Goal: Task Accomplishment & Management: Use online tool/utility

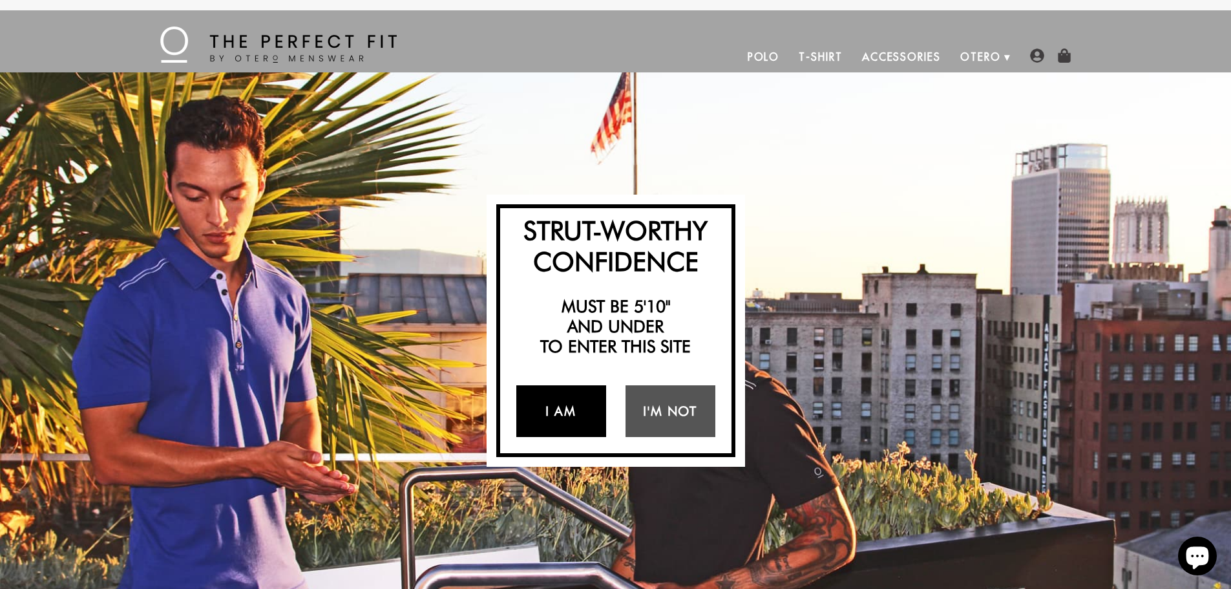
click at [566, 413] on link "I Am" at bounding box center [561, 411] width 90 height 52
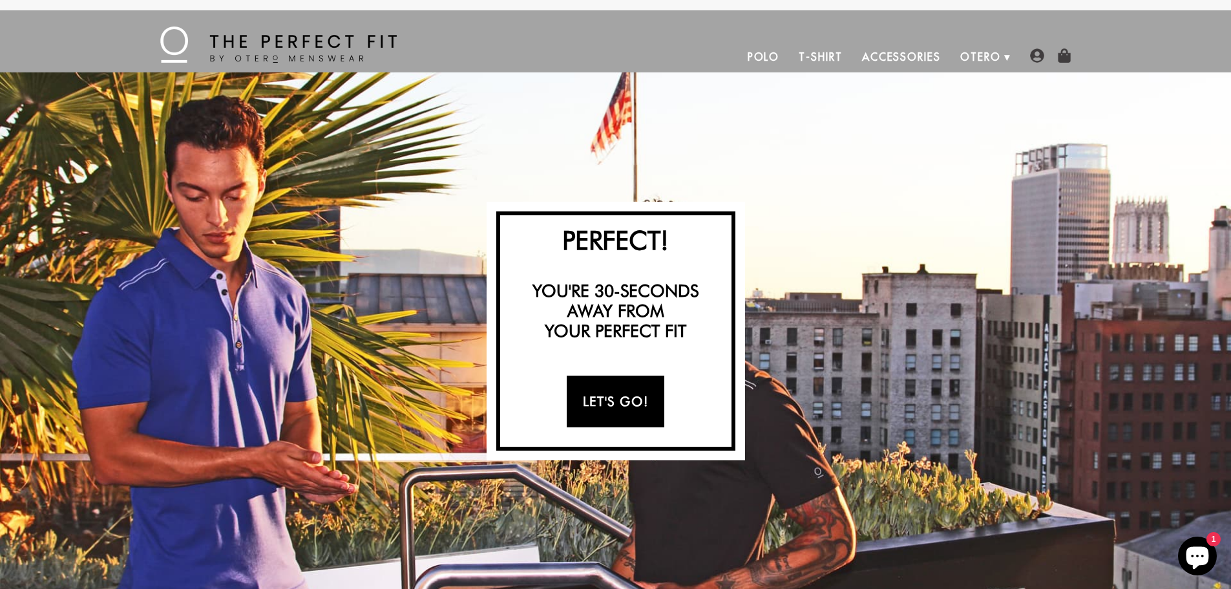
click at [637, 403] on link "Let's Go!" at bounding box center [616, 402] width 98 height 52
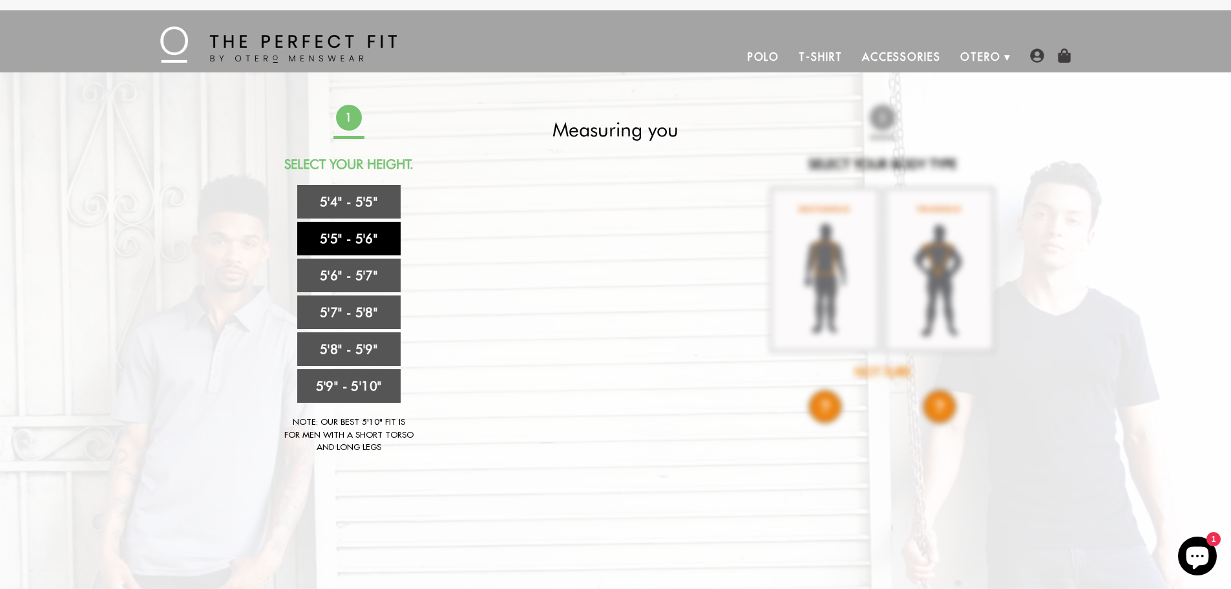
click at [354, 237] on link "5'5" - 5'6"" at bounding box center [348, 239] width 103 height 34
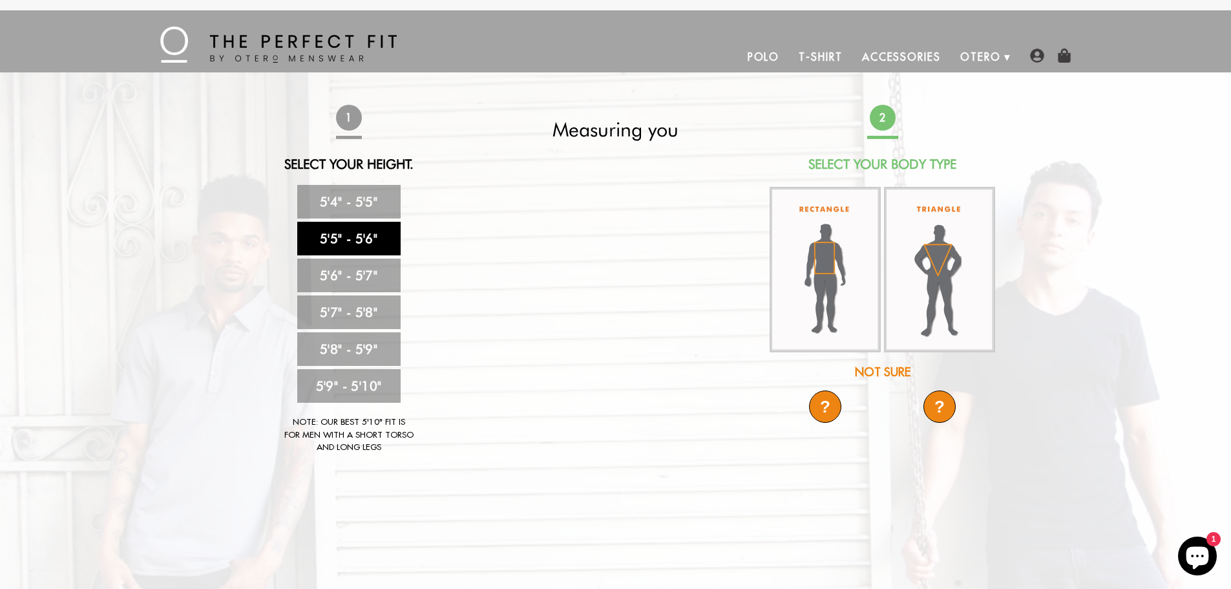
click at [895, 372] on div "Not Sure" at bounding box center [883, 371] width 229 height 17
click at [820, 409] on div "?" at bounding box center [825, 406] width 32 height 32
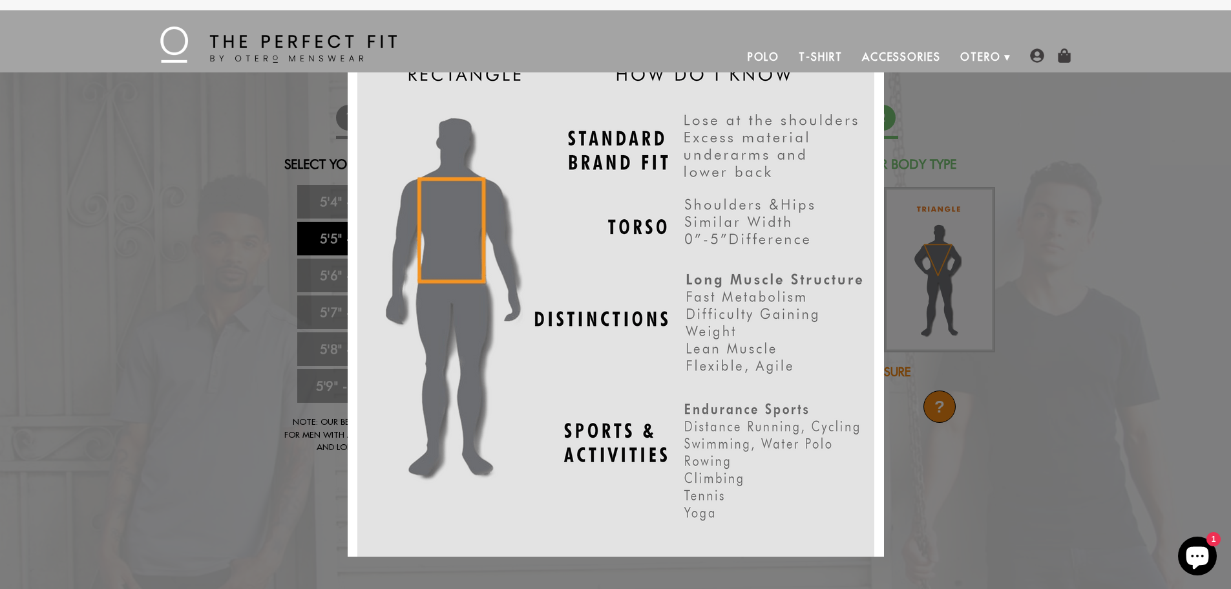
click at [1047, 246] on div "X" at bounding box center [615, 294] width 1231 height 589
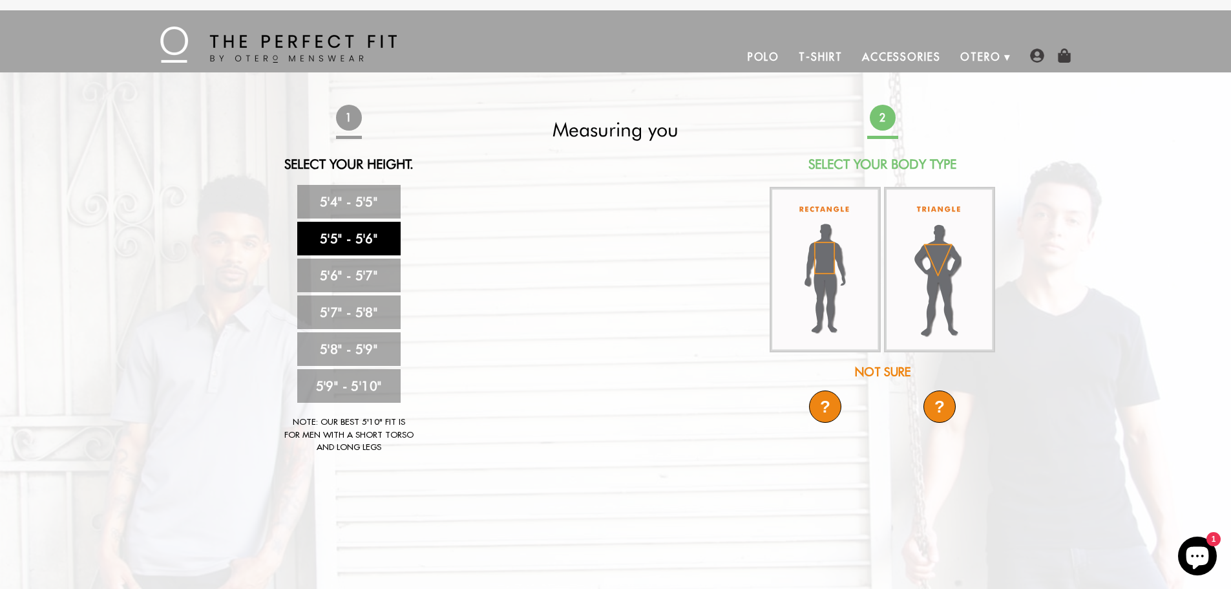
click at [937, 405] on div "?" at bounding box center [940, 406] width 32 height 32
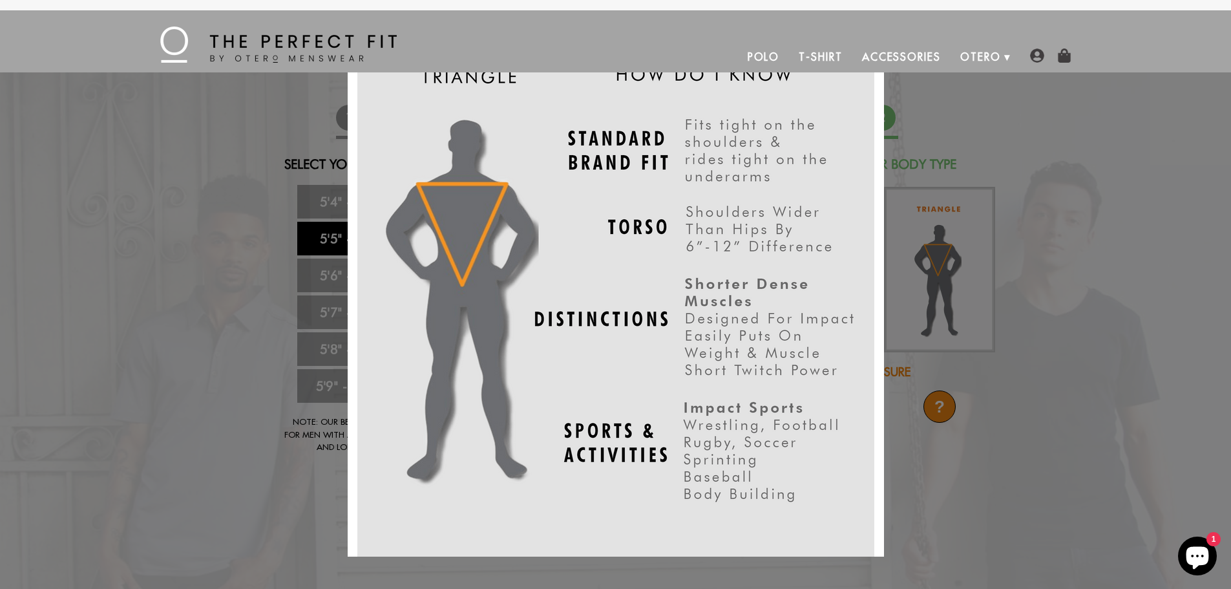
click at [1052, 427] on div "X" at bounding box center [615, 294] width 1231 height 589
